Goal: Transaction & Acquisition: Purchase product/service

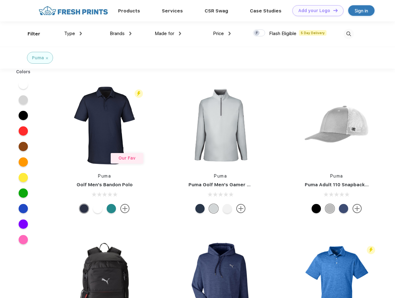
scroll to position [0, 0]
click at [316, 11] on link "Add your Logo Design Tool" at bounding box center [317, 10] width 51 height 11
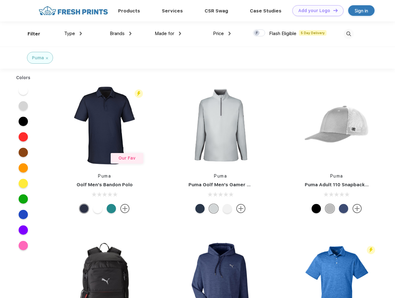
click at [0, 0] on div "Design Tool" at bounding box center [0, 0] width 0 height 0
click at [333, 10] on link "Add your Logo Design Tool" at bounding box center [317, 10] width 51 height 11
click at [30, 34] on div "Filter" at bounding box center [34, 33] width 13 height 7
click at [73, 33] on span "Type" at bounding box center [69, 34] width 11 height 6
click at [121, 33] on span "Brands" at bounding box center [117, 34] width 15 height 6
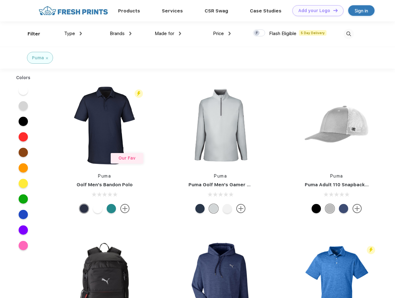
click at [168, 33] on span "Made for" at bounding box center [165, 34] width 20 height 6
click at [222, 33] on span "Price" at bounding box center [218, 34] width 11 height 6
click at [259, 33] on div at bounding box center [259, 32] width 12 height 7
click at [257, 33] on input "checkbox" at bounding box center [255, 31] width 4 height 4
click at [348, 34] on img at bounding box center [349, 34] width 10 height 10
